Goal: Use online tool/utility: Utilize a website feature to perform a specific function

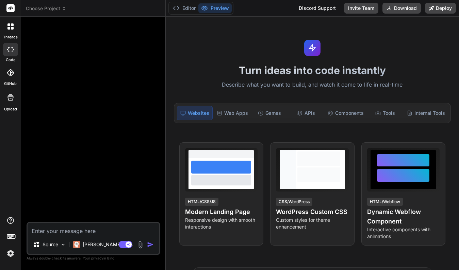
type textarea "x"
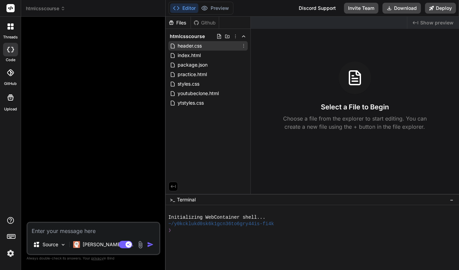
click at [192, 45] on span "header.css" at bounding box center [190, 46] width 26 height 8
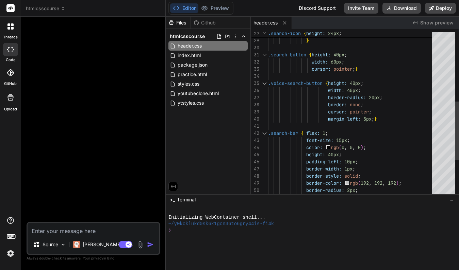
click at [376, 119] on span "}" at bounding box center [375, 119] width 3 height 6
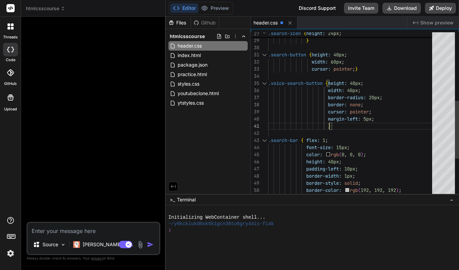
scroll to position [0, 0]
click at [410, 127] on div "background-color: white ; }" at bounding box center [352, 126] width 168 height 7
drag, startPoint x: 329, startPoint y: 125, endPoint x: 401, endPoint y: 125, distance: 72.1
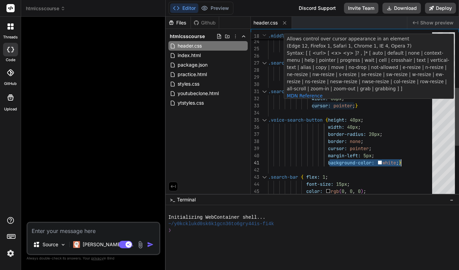
click at [355, 106] on span ";" at bounding box center [353, 106] width 3 height 6
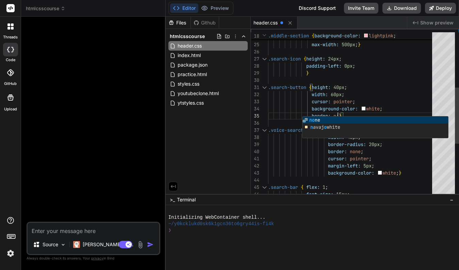
scroll to position [29, 0]
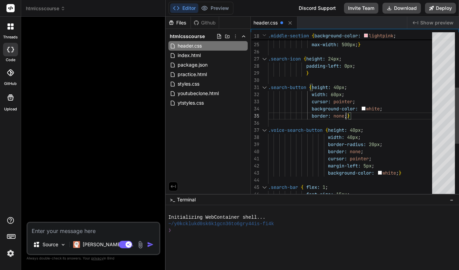
click at [368, 118] on div "border: none ; }" at bounding box center [352, 116] width 168 height 7
drag, startPoint x: 312, startPoint y: 115, endPoint x: 348, endPoint y: 114, distance: 35.4
click at [348, 114] on span "border: none ; }" at bounding box center [309, 116] width 82 height 7
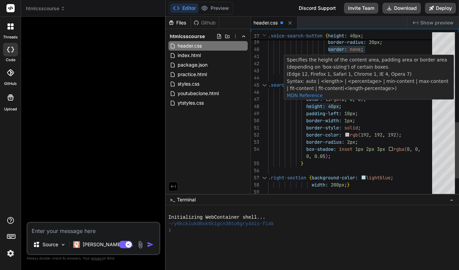
click at [334, 105] on span "40px" at bounding box center [333, 106] width 11 height 6
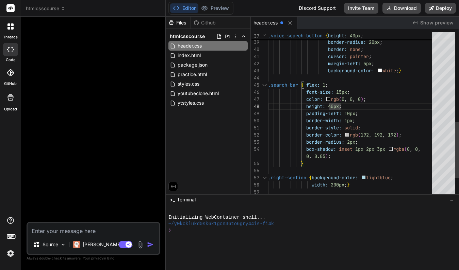
click at [395, 121] on div "border-width: 1px ;" at bounding box center [352, 120] width 168 height 7
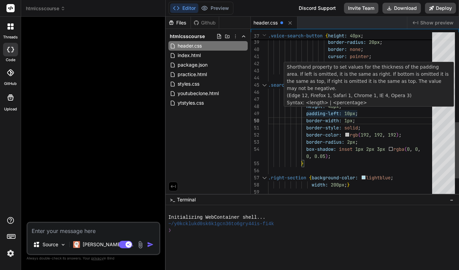
click at [334, 107] on span "40px" at bounding box center [333, 106] width 11 height 6
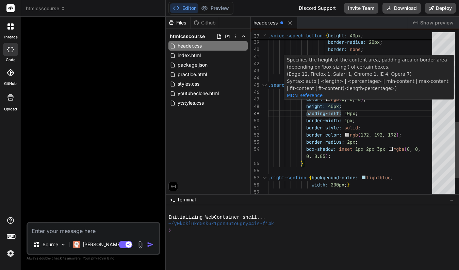
click at [334, 106] on span "40px" at bounding box center [333, 106] width 11 height 6
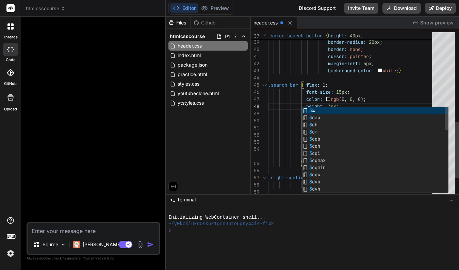
scroll to position [50, 0]
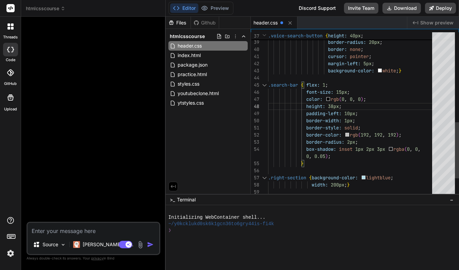
type textarea "border-style: solid; border-color: rgb(192, 192, 192); border-radius: 2px; box-…"
click at [419, 130] on div "border-style: solid ;" at bounding box center [352, 128] width 168 height 7
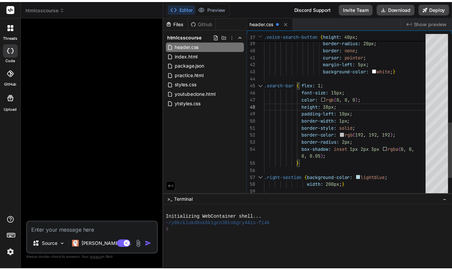
scroll to position [7, 0]
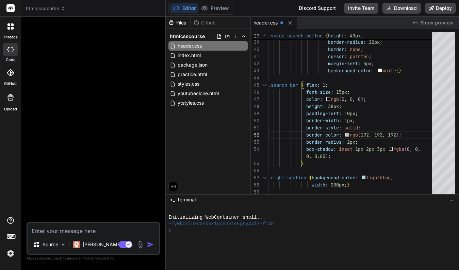
type textarea "x"
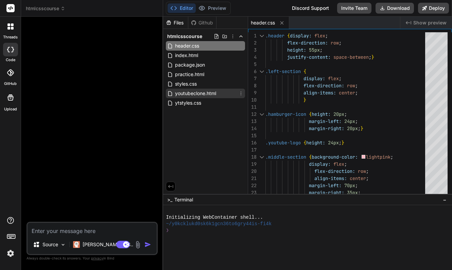
click at [198, 94] on span "youtubeclone.html" at bounding box center [196, 93] width 43 height 8
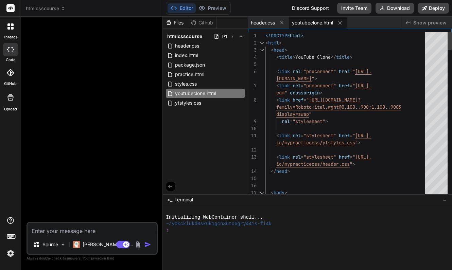
scroll to position [0, 0]
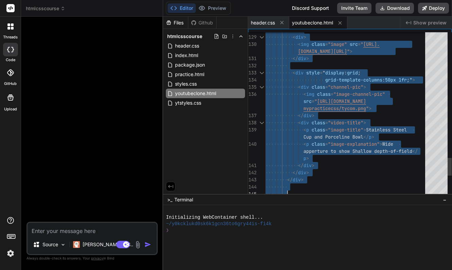
type textarea "<!DOCTYPE html> <html> <head> <title>YouTube Clone</title> <link rel="preconnec…"
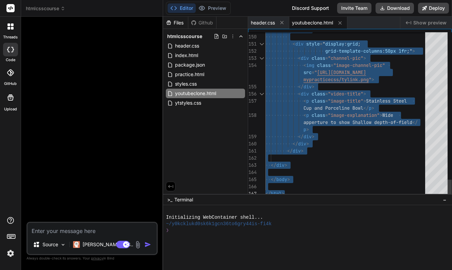
drag, startPoint x: 266, startPoint y: 36, endPoint x: 310, endPoint y: 210, distance: 179.3
click at [323, 209] on div at bounding box center [305, 211] width 278 height 6
